Goal: Information Seeking & Learning: Learn about a topic

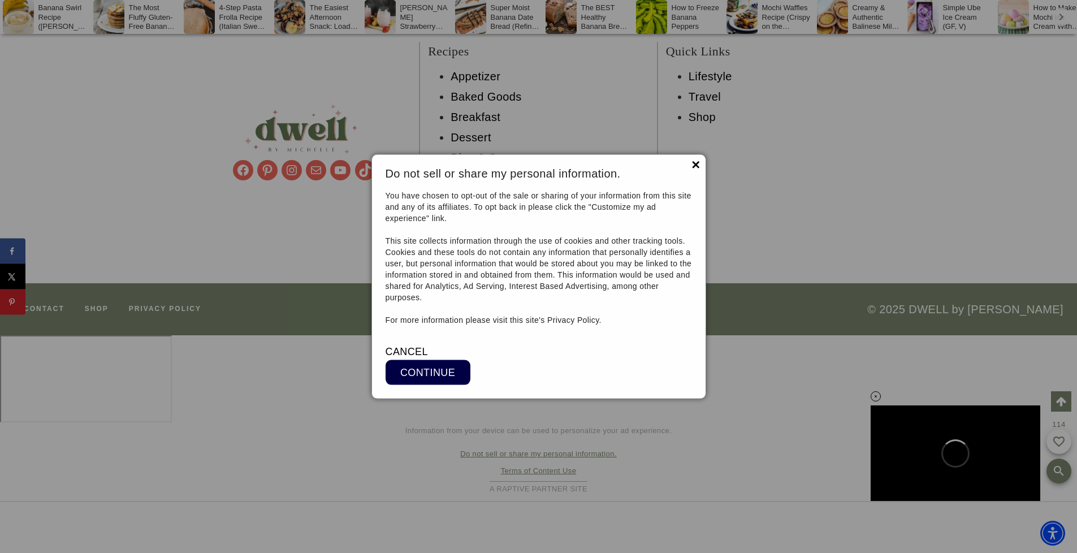
scroll to position [11344, 0]
